Goal: Information Seeking & Learning: Learn about a topic

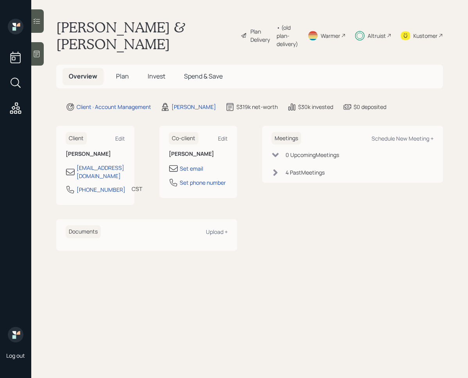
click at [161, 74] on span "Invest" at bounding box center [157, 76] width 18 height 9
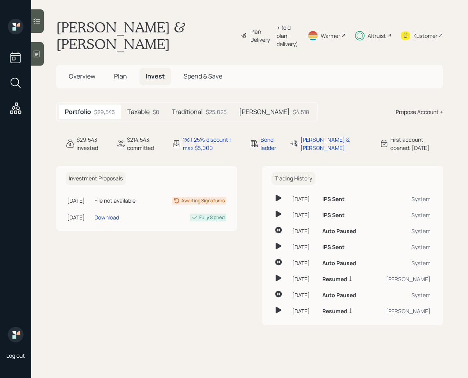
click at [206, 112] on div "$25,025" at bounding box center [216, 112] width 21 height 8
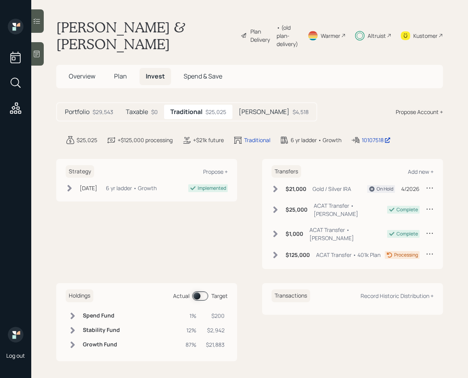
click at [200, 283] on div "Holdings Actual Target Spend Fund 1% $200 Stability Fund 12% $2,942 Growth Fund…" at bounding box center [146, 322] width 181 height 78
click at [200, 292] on span at bounding box center [200, 296] width 16 height 9
click at [201, 292] on span at bounding box center [200, 296] width 16 height 9
click at [198, 292] on span at bounding box center [200, 296] width 16 height 9
click at [215, 326] on div "$18,778" at bounding box center [213, 330] width 22 height 8
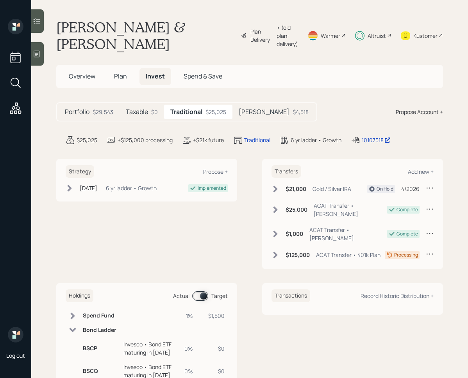
click at [96, 327] on h6 "Bond Ladder" at bounding box center [100, 330] width 34 height 7
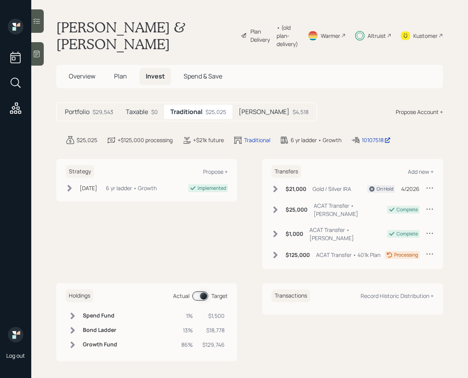
click at [274, 252] on icon at bounding box center [276, 255] width 4 height 7
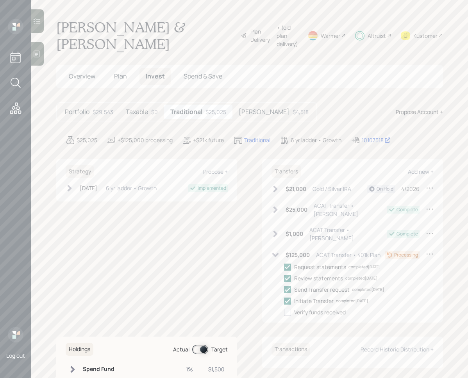
scroll to position [42, 0]
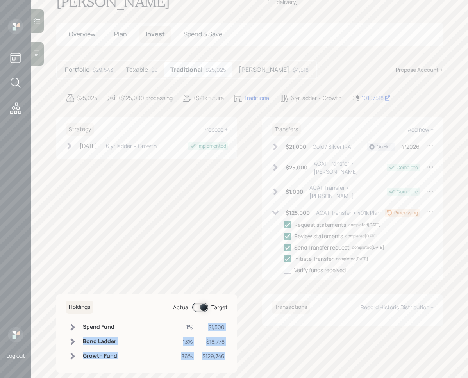
drag, startPoint x: 224, startPoint y: 343, endPoint x: 203, endPoint y: 315, distance: 34.6
click at [203, 320] on tbody "Spend Fund 1% $1,500 Bond Ladder 13% $18,778 Growth Fund 86% $129,746" at bounding box center [147, 341] width 162 height 43
